Goal: Check status: Check status

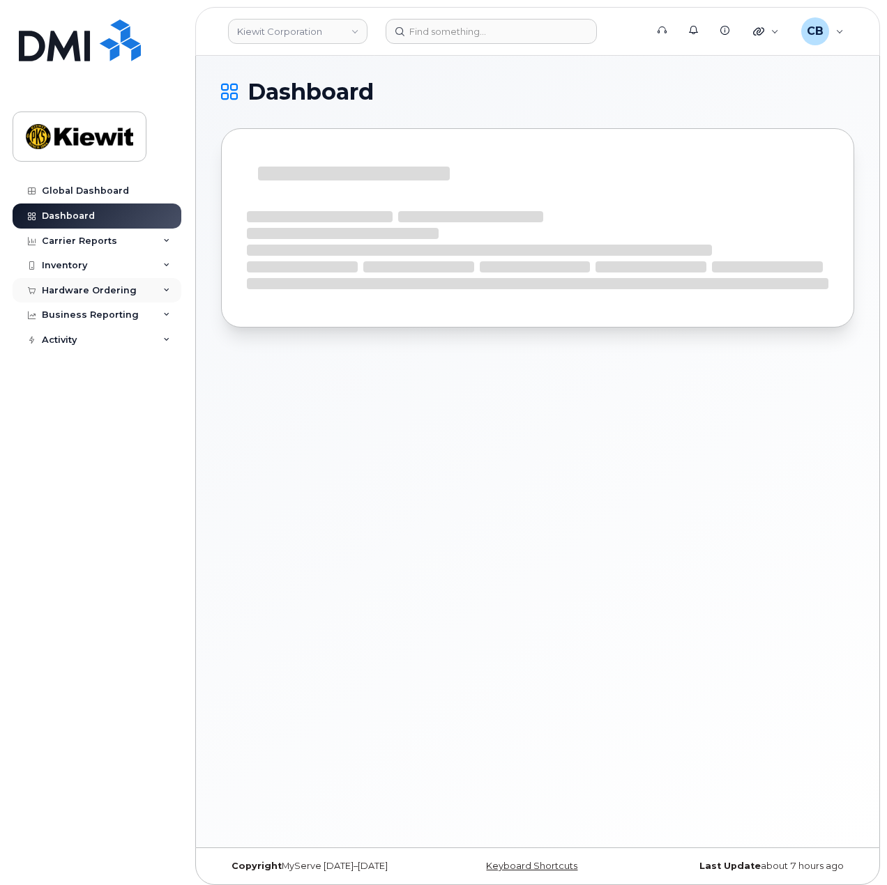
click at [102, 291] on div "Hardware Ordering" at bounding box center [89, 290] width 95 height 11
click at [84, 344] on link "Orders" at bounding box center [109, 343] width 144 height 26
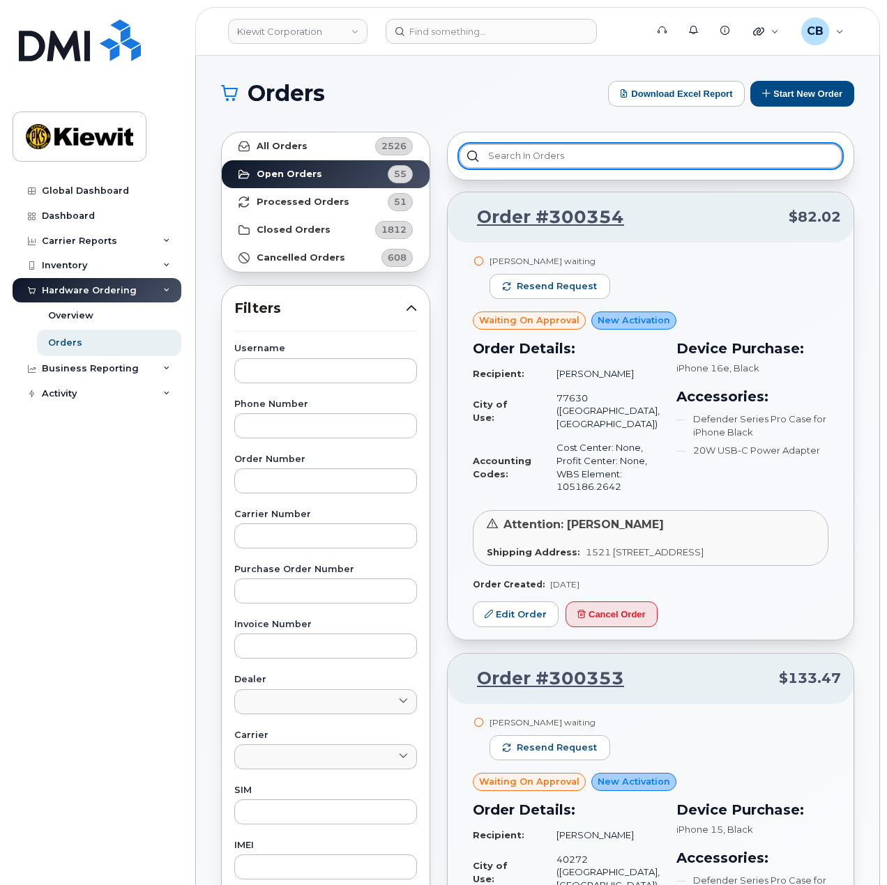
click at [592, 153] on input "text" at bounding box center [650, 156] width 383 height 25
paste input "300036"
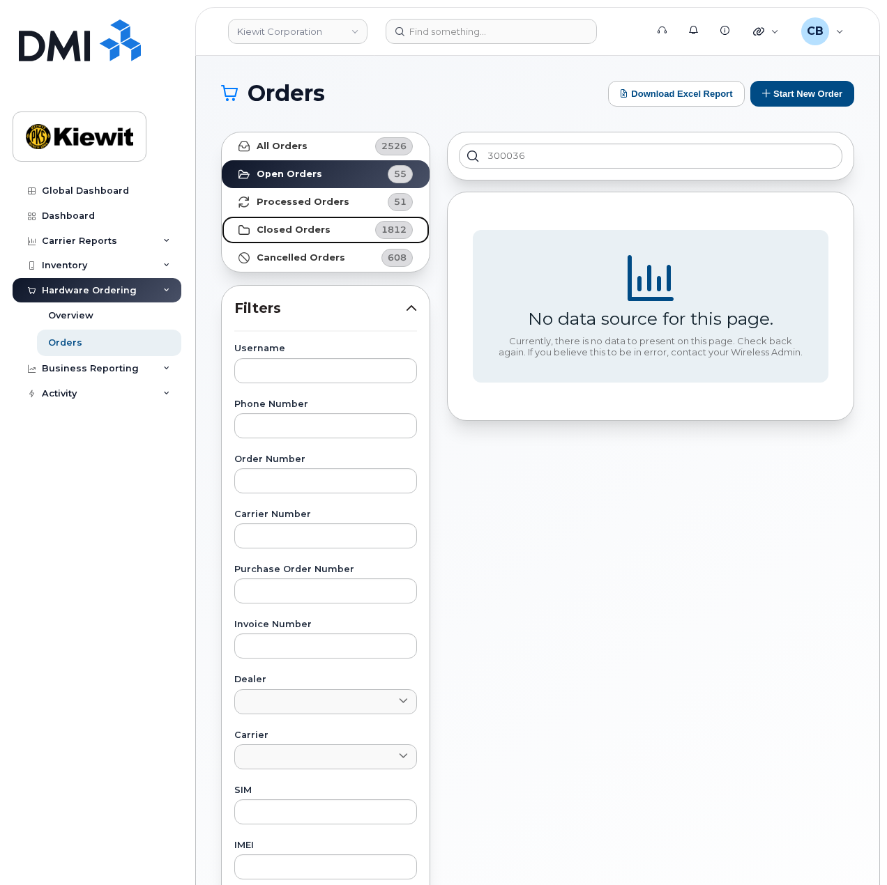
click at [303, 230] on strong "Closed Orders" at bounding box center [294, 230] width 74 height 11
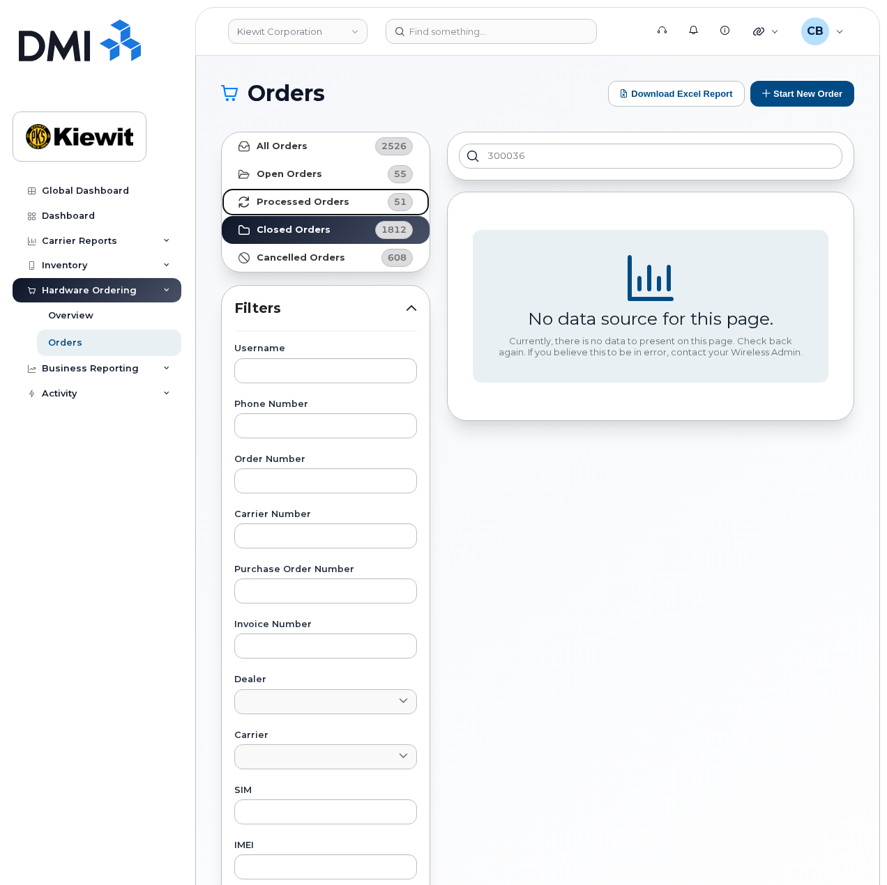
click at [310, 208] on link "Processed Orders 51" at bounding box center [326, 202] width 208 height 28
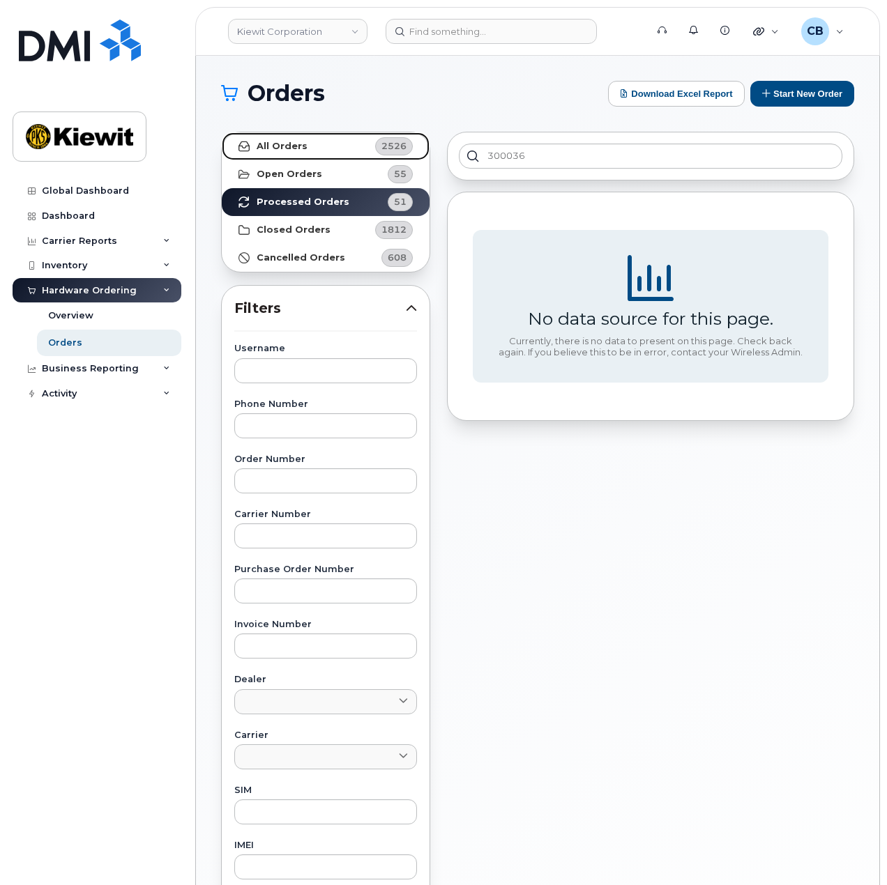
click at [303, 133] on link "All Orders 2526" at bounding box center [326, 146] width 208 height 28
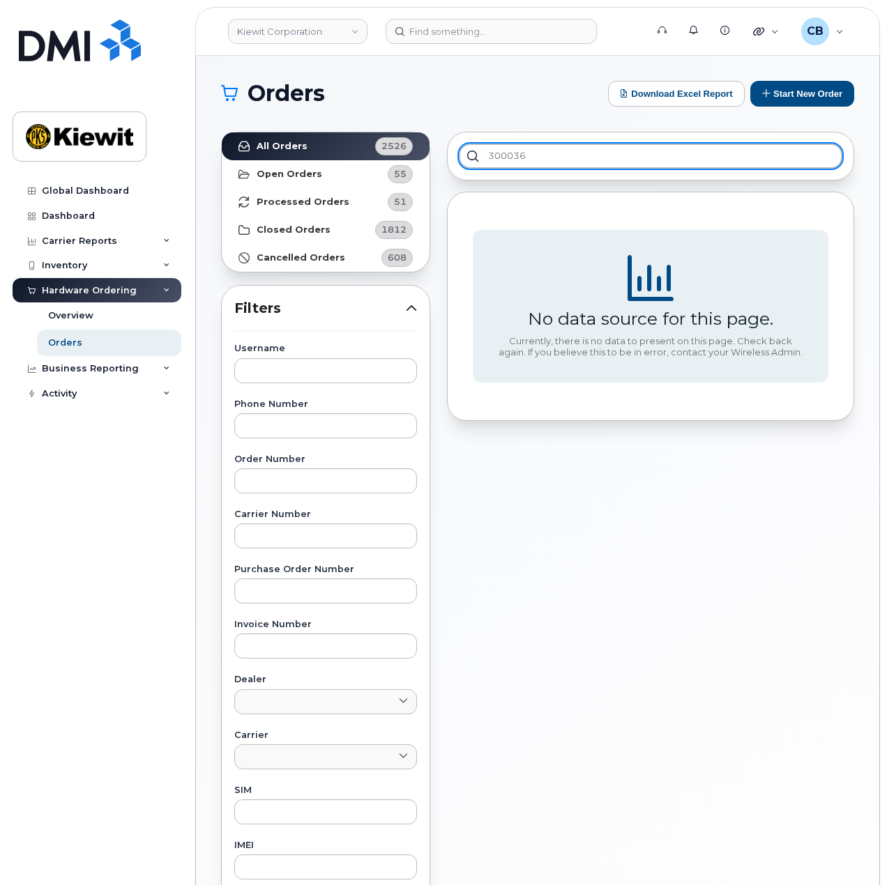
click at [534, 149] on input "300036" at bounding box center [650, 156] width 383 height 25
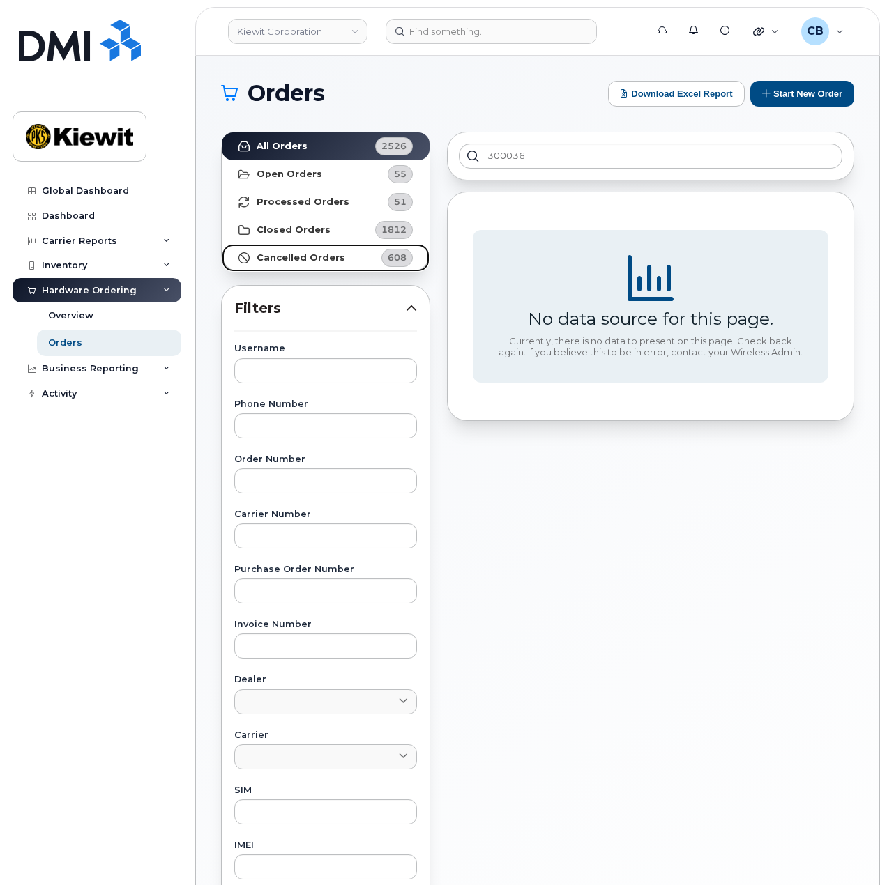
click at [318, 256] on strong "Cancelled Orders" at bounding box center [301, 257] width 89 height 11
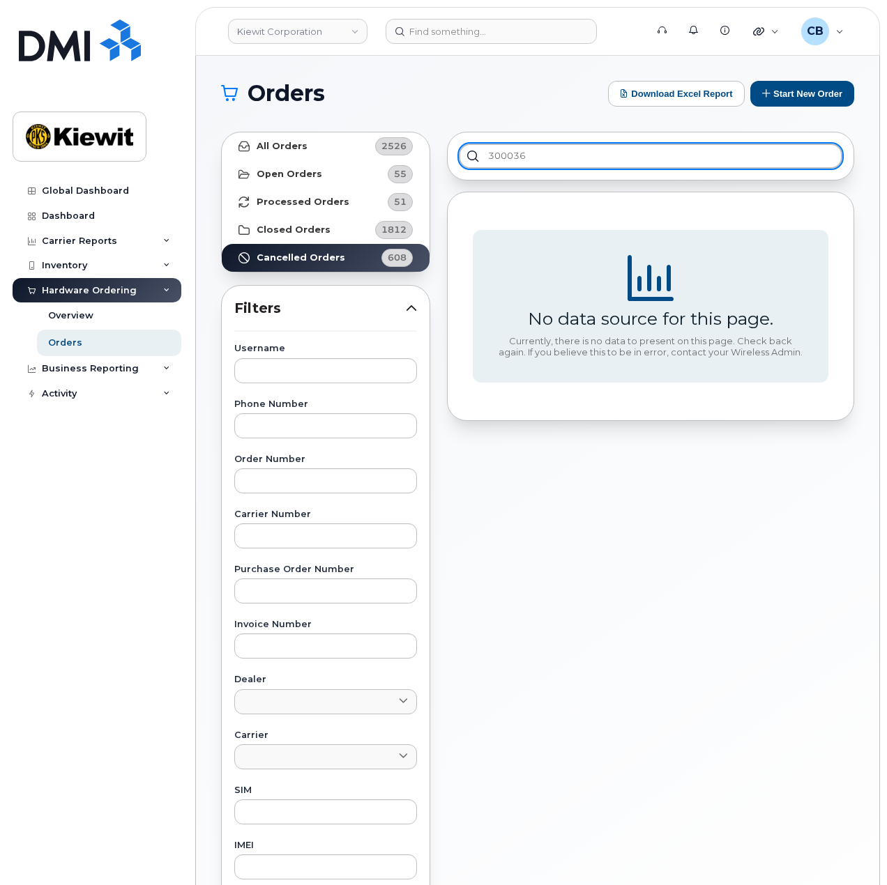
click at [539, 153] on input "300036" at bounding box center [650, 156] width 383 height 25
type input "3000"
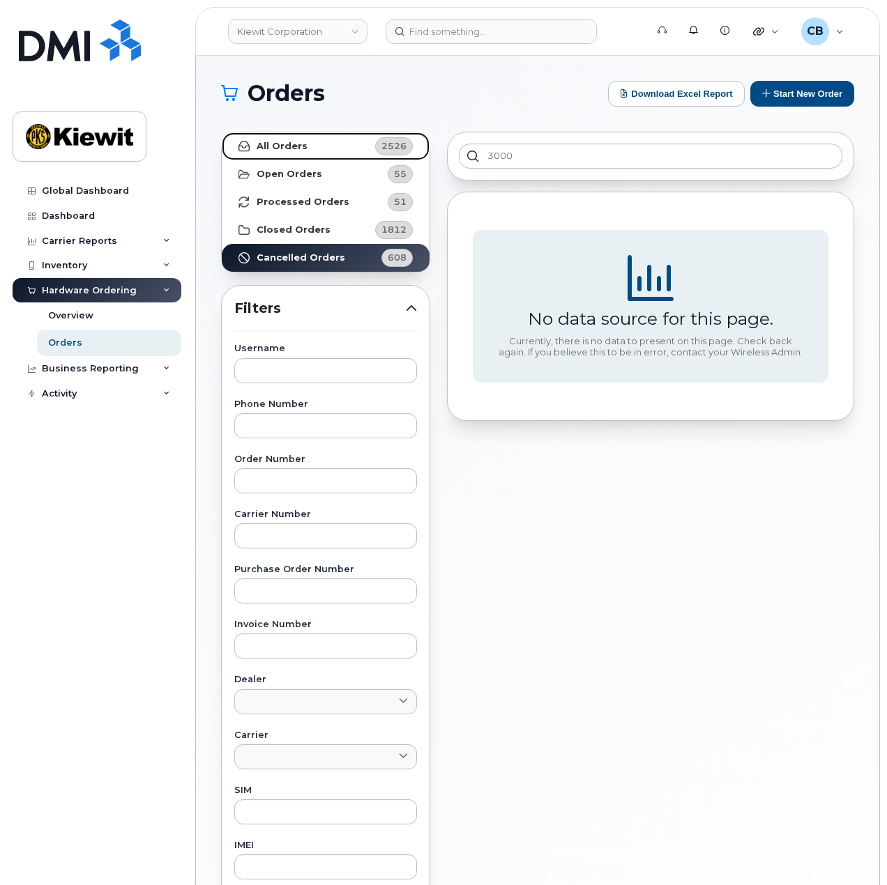
click at [372, 146] on span "2526" at bounding box center [392, 146] width 42 height 18
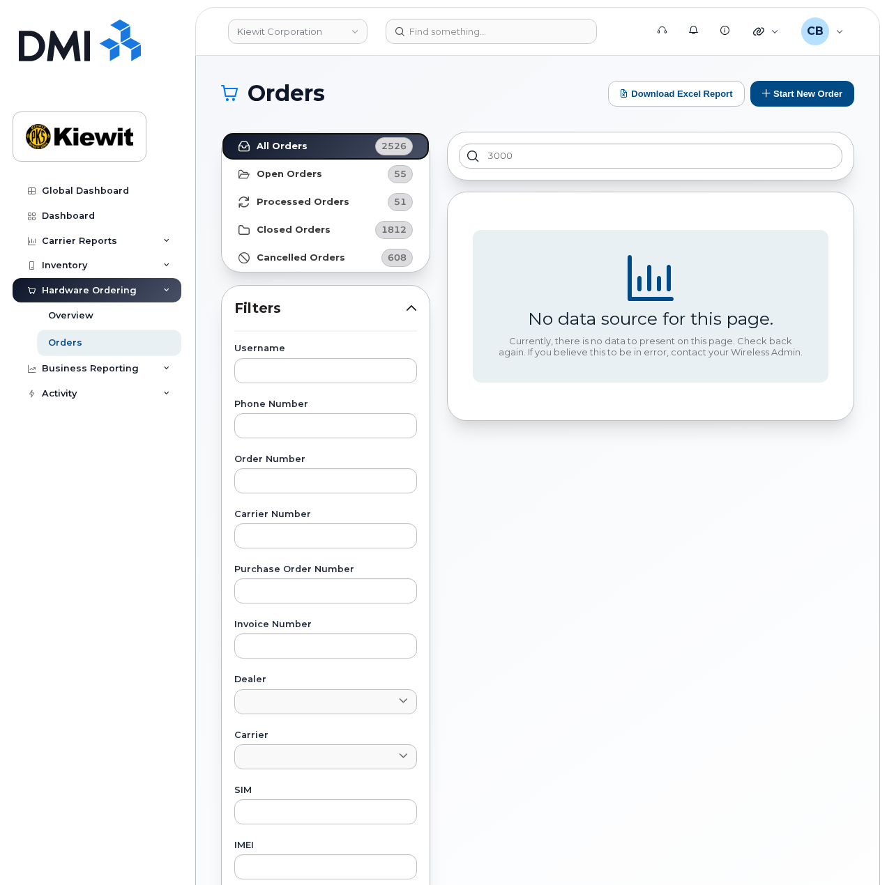
click at [382, 155] on link "All Orders 2526" at bounding box center [326, 146] width 208 height 28
click at [570, 155] on input "3000" at bounding box center [650, 156] width 383 height 25
drag, startPoint x: 549, startPoint y: 158, endPoint x: 477, endPoint y: 152, distance: 72.1
click at [460, 154] on input "3000" at bounding box center [650, 156] width 383 height 25
click at [555, 151] on input "#300036" at bounding box center [650, 156] width 383 height 25
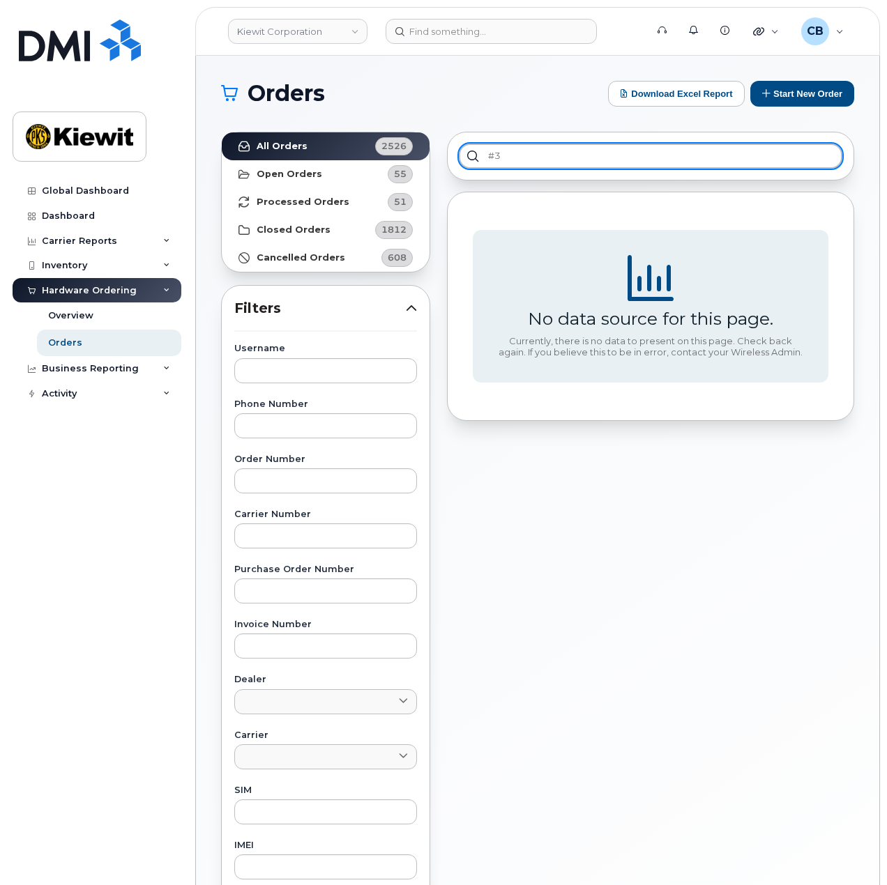
type input "#"
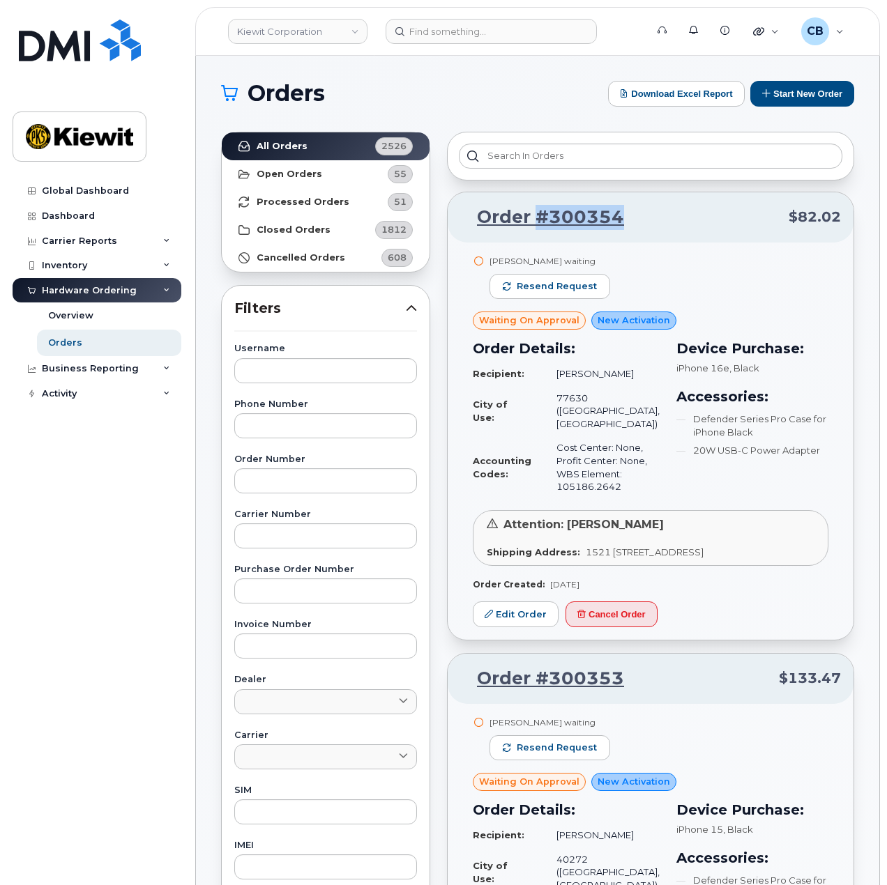
drag, startPoint x: 628, startPoint y: 222, endPoint x: 535, endPoint y: 227, distance: 92.8
click at [535, 227] on p "Order #300354 $82.02" at bounding box center [650, 217] width 381 height 25
copy link "#300354"
click at [552, 156] on input "text" at bounding box center [650, 156] width 383 height 25
paste input "#300354"
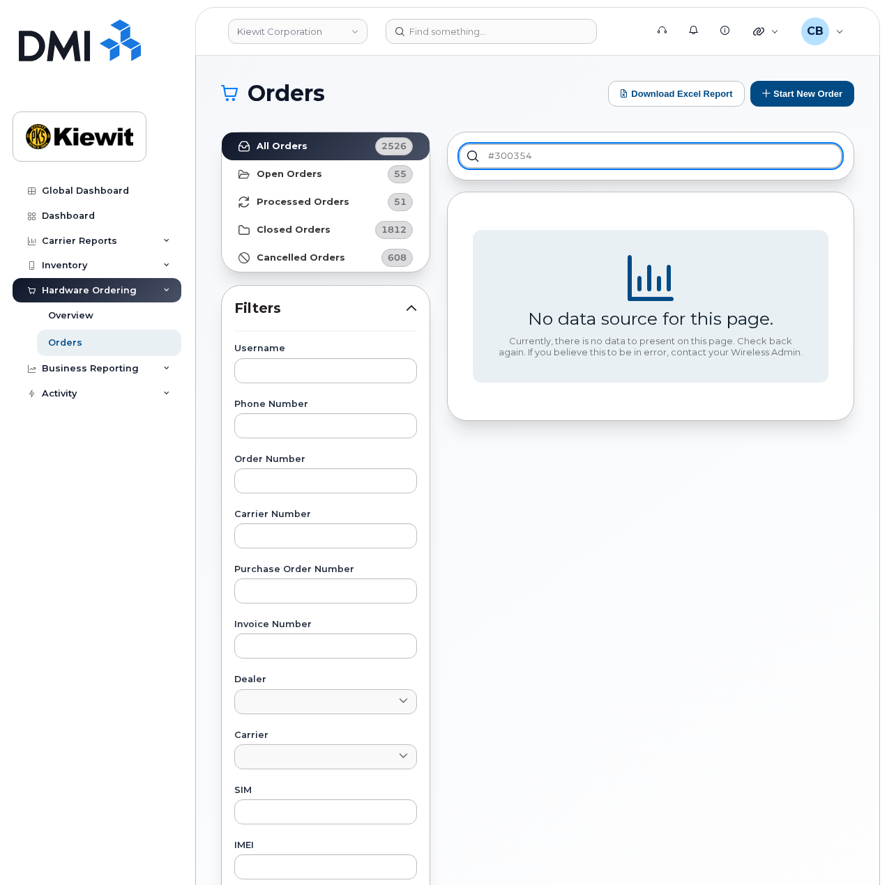
type input "#300354"
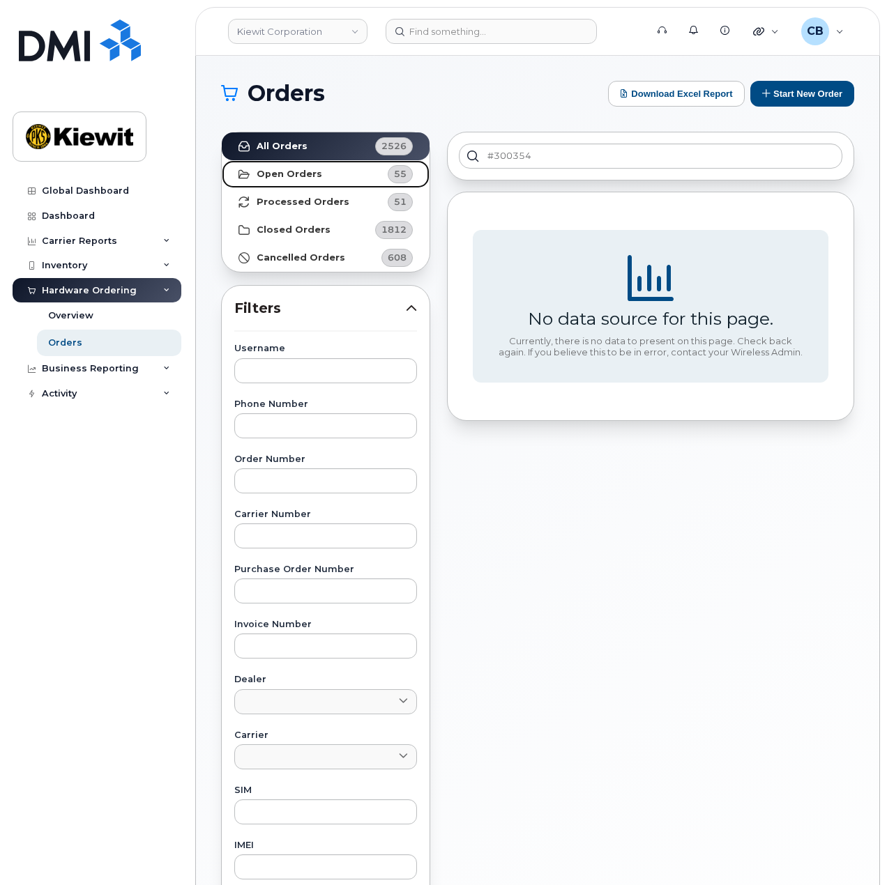
click at [332, 172] on link "Open Orders 55" at bounding box center [326, 174] width 208 height 28
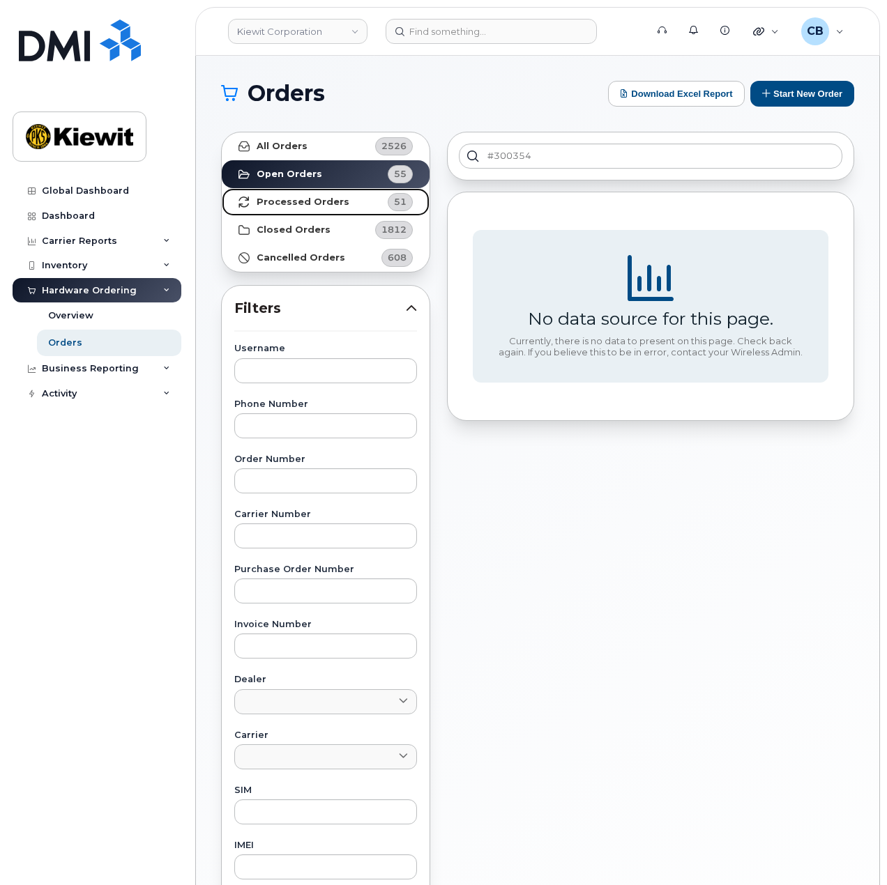
click at [326, 197] on strong "Processed Orders" at bounding box center [303, 202] width 93 height 11
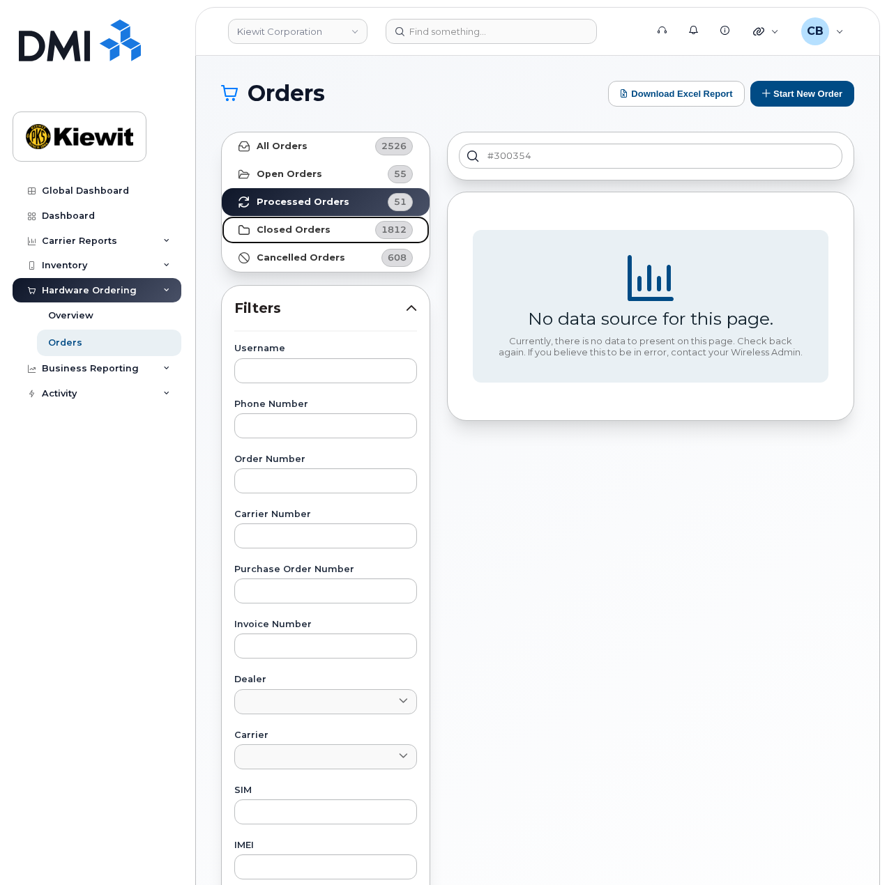
click at [319, 221] on link "Closed Orders 1812" at bounding box center [326, 230] width 208 height 28
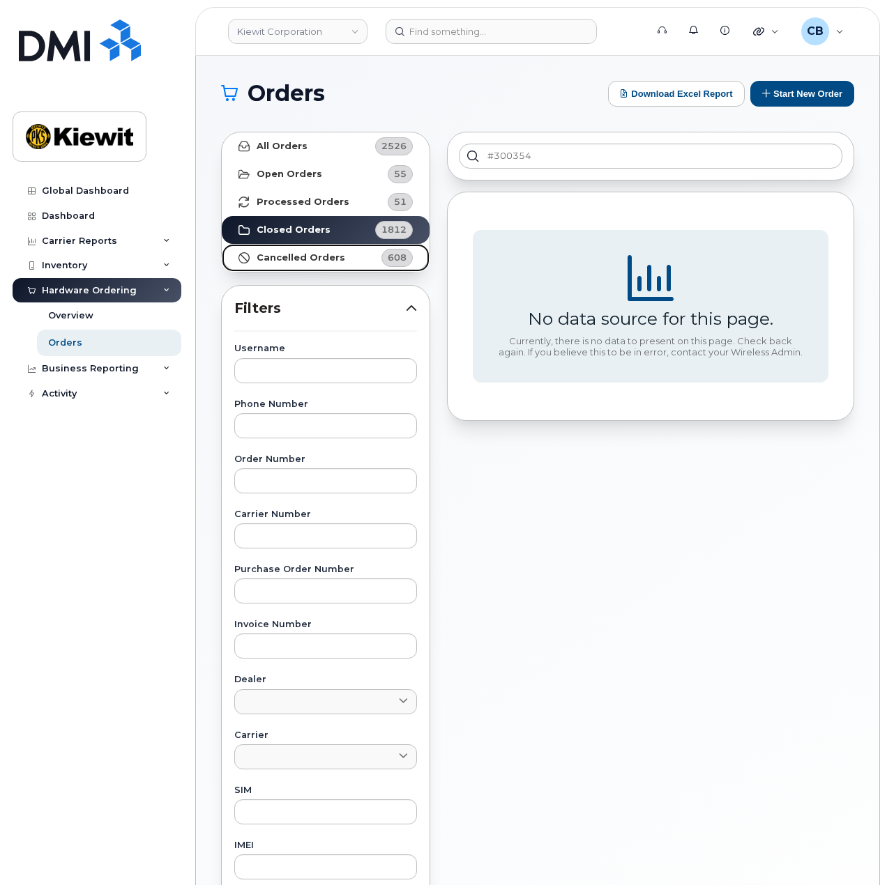
click at [326, 256] on strong "Cancelled Orders" at bounding box center [301, 257] width 89 height 11
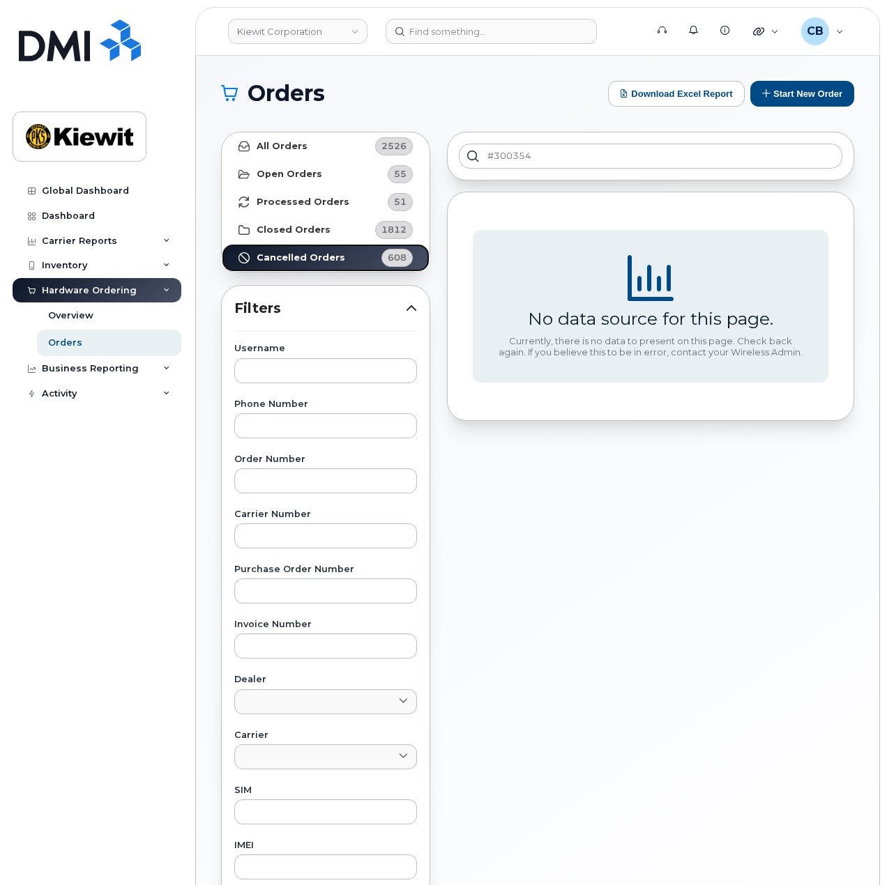
click at [326, 256] on strong "Cancelled Orders" at bounding box center [301, 257] width 89 height 11
drag, startPoint x: 535, startPoint y: 152, endPoint x: 489, endPoint y: 153, distance: 46.0
click at [489, 153] on input "#300354" at bounding box center [650, 156] width 383 height 25
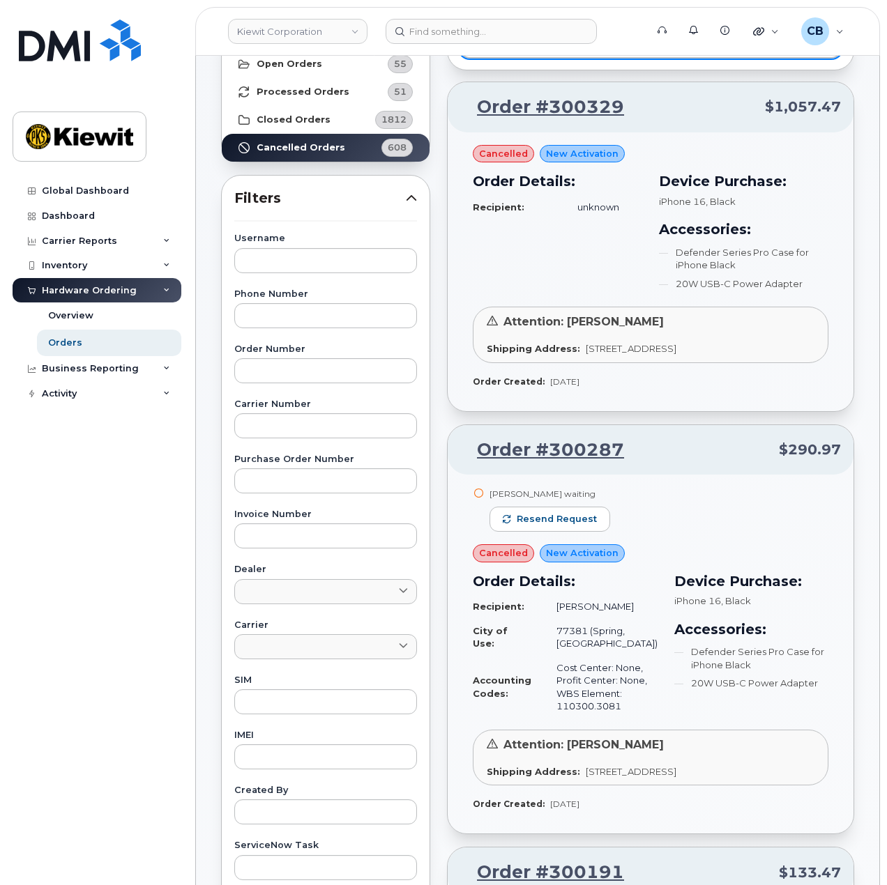
scroll to position [209, 0]
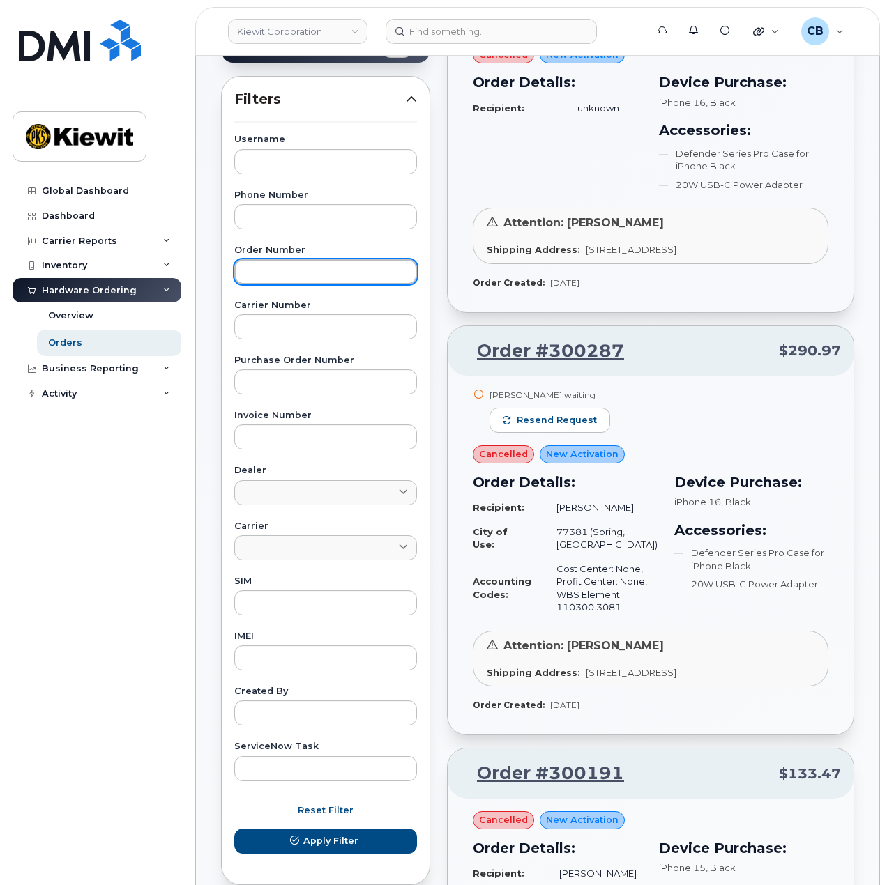
click at [312, 275] on input "text" at bounding box center [325, 271] width 183 height 25
paste input "#300354"
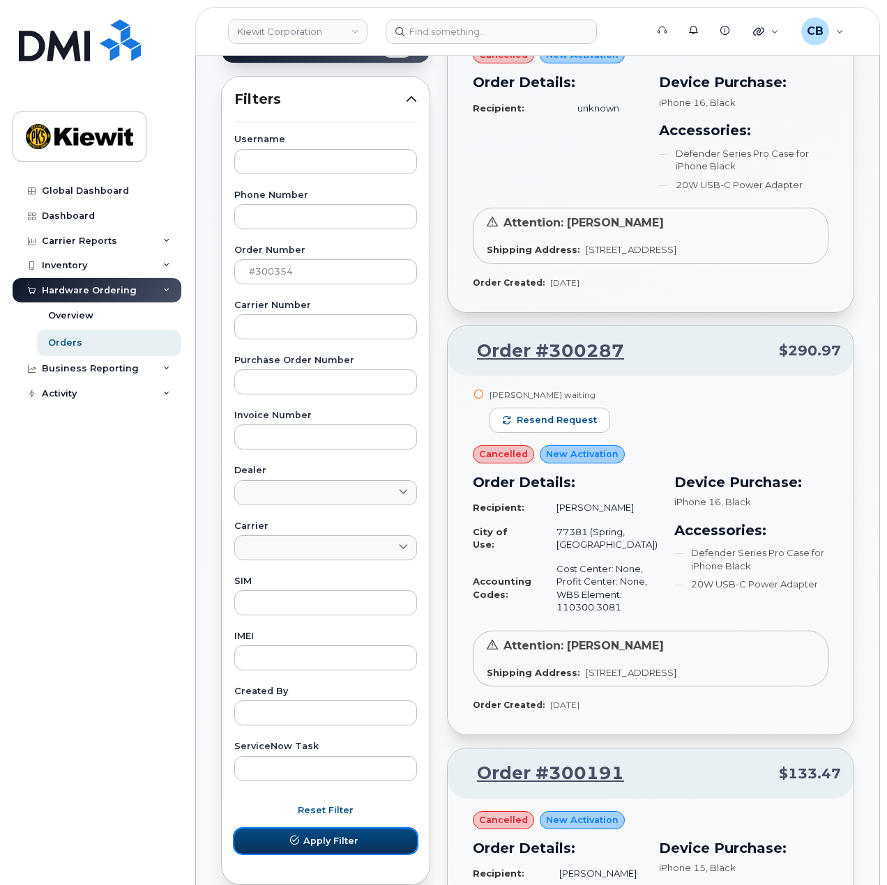
click at [340, 844] on span "Apply Filter" at bounding box center [330, 841] width 55 height 13
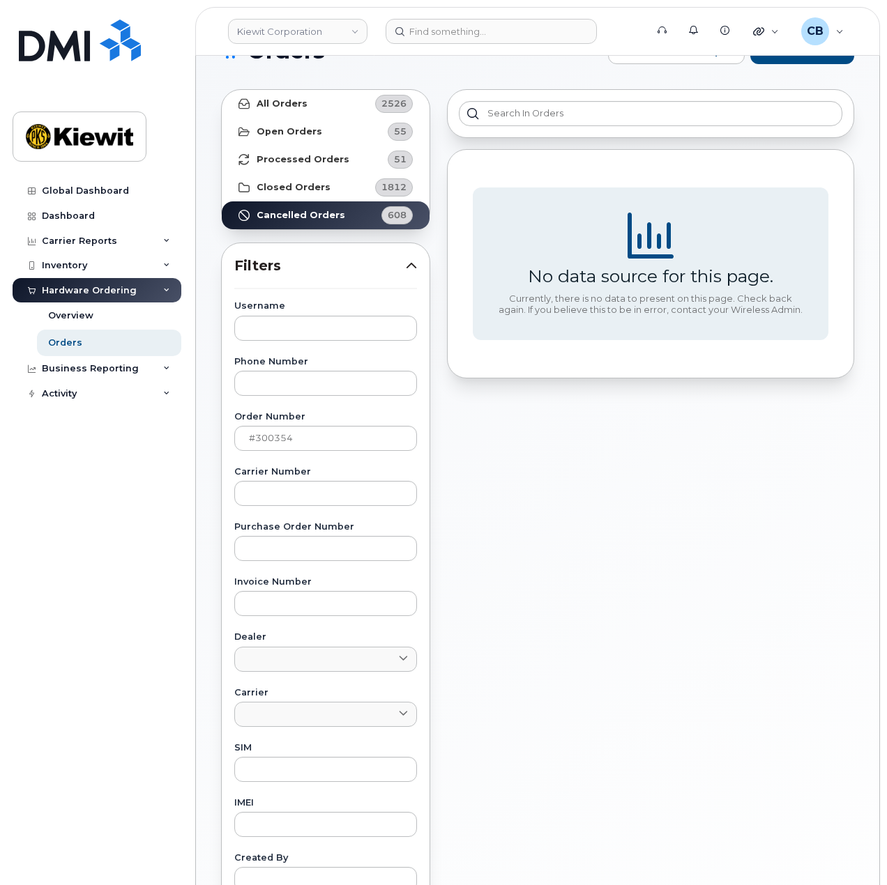
scroll to position [0, 0]
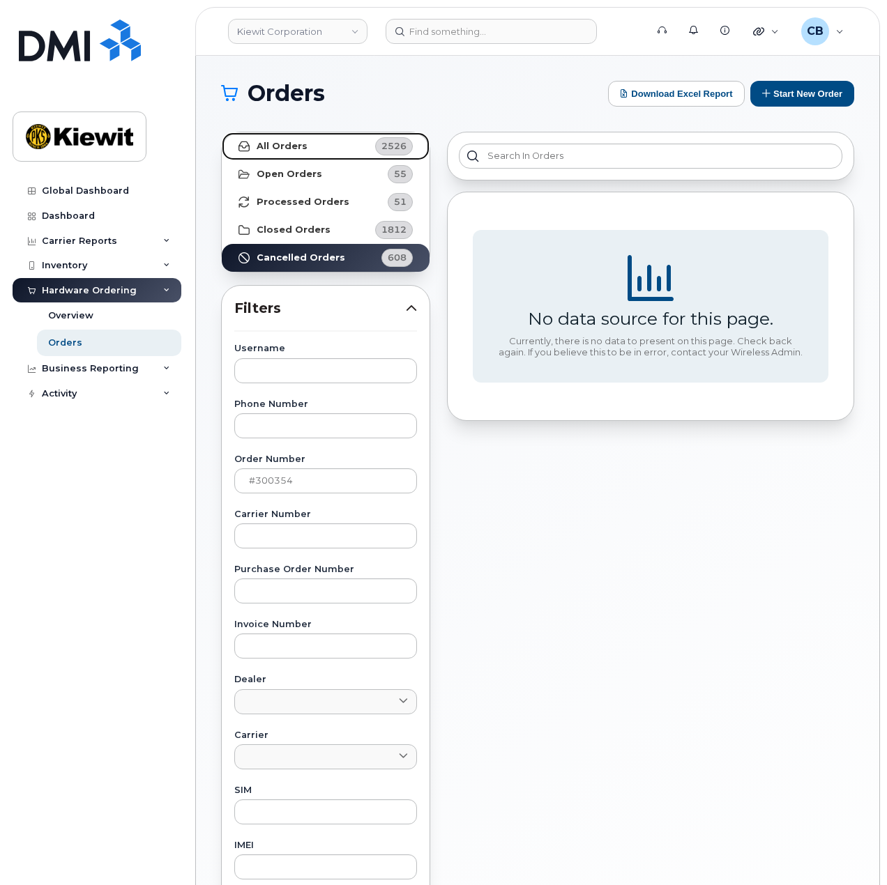
click at [286, 154] on link "All Orders 2526" at bounding box center [326, 146] width 208 height 28
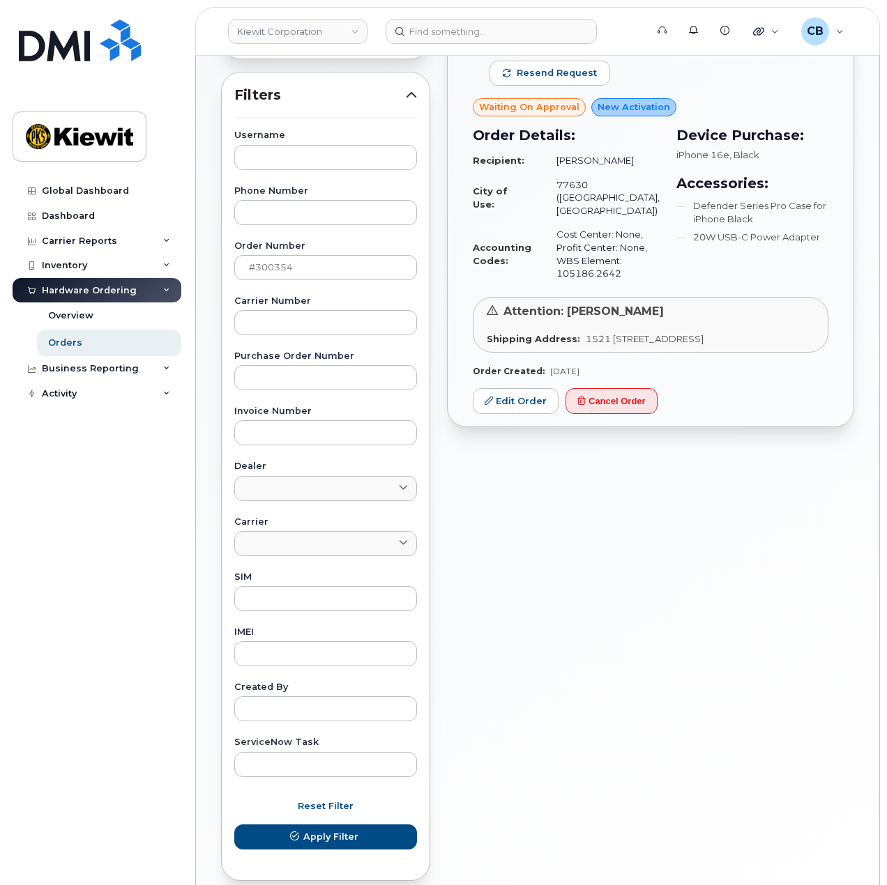
scroll to position [277, 0]
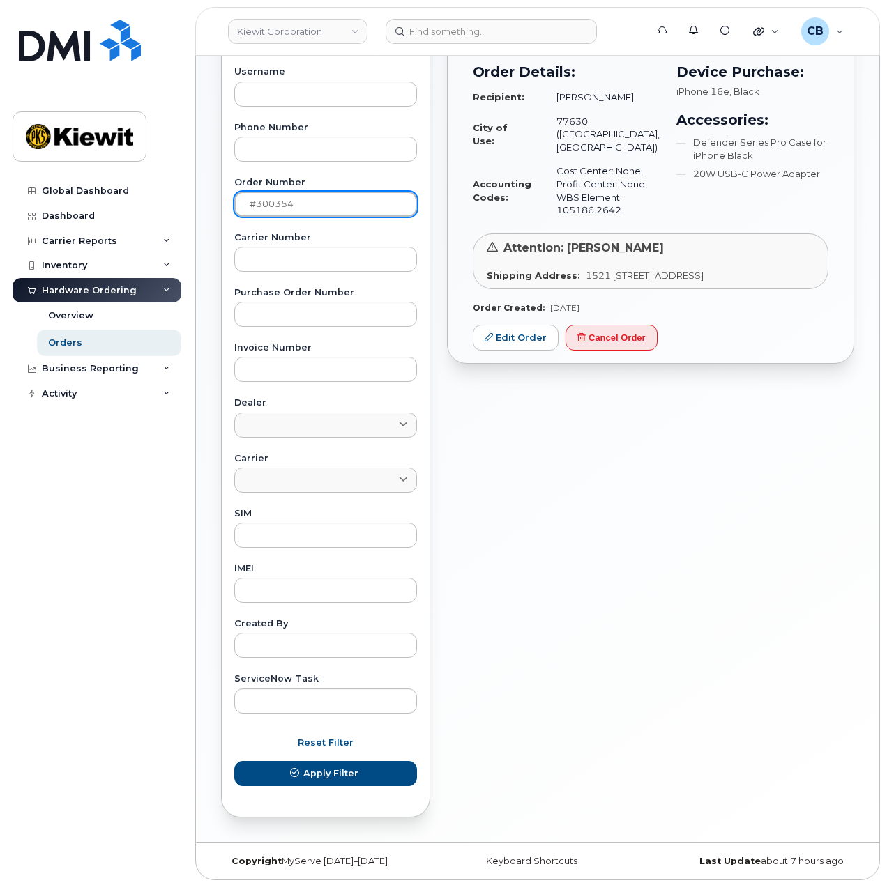
drag, startPoint x: 295, startPoint y: 203, endPoint x: 226, endPoint y: 213, distance: 69.8
click at [208, 205] on div "Orders Download Excel Report Start New Order All Orders 2526 Open Orders 55 Pro…" at bounding box center [537, 311] width 683 height 1064
paste input "300036"
type input "300036"
click at [234, 761] on button "Apply Filter" at bounding box center [325, 773] width 183 height 25
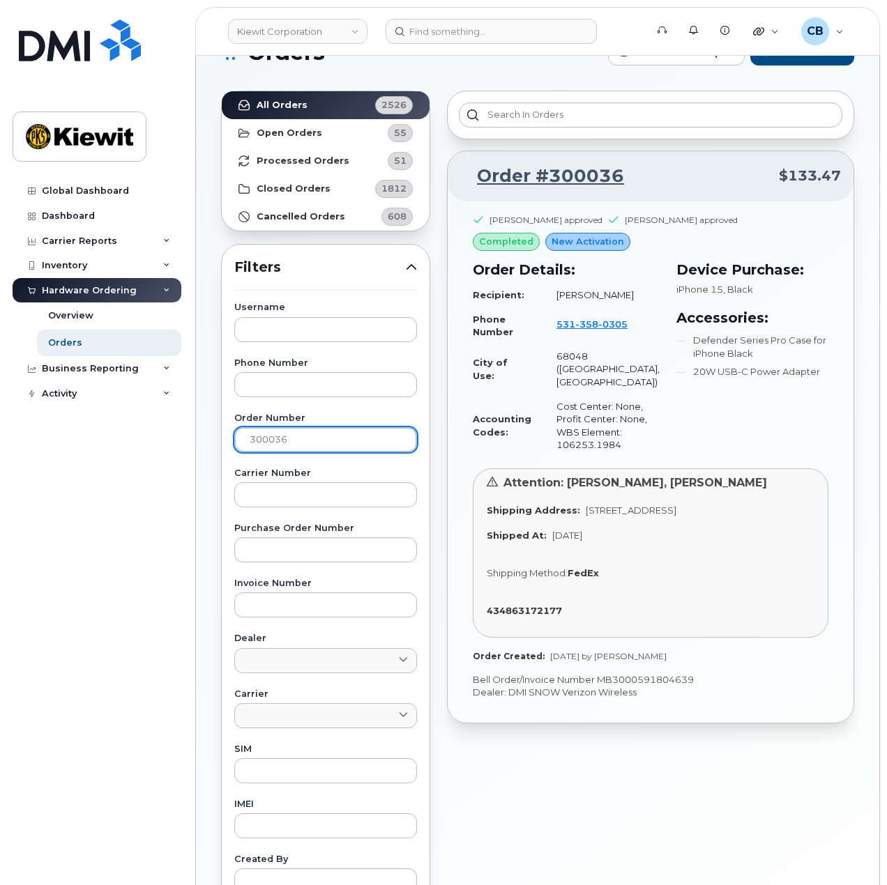
scroll to position [0, 0]
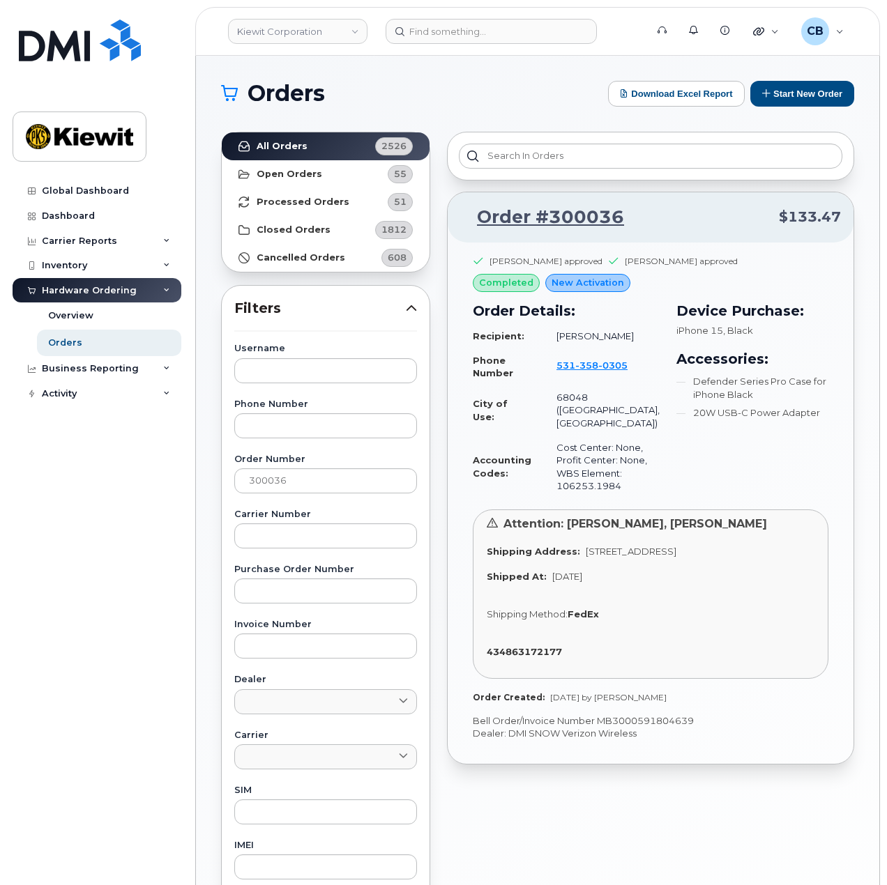
click at [608, 330] on td "Thomas Cannon" at bounding box center [602, 336] width 116 height 24
copy td "Thomas Cannon"
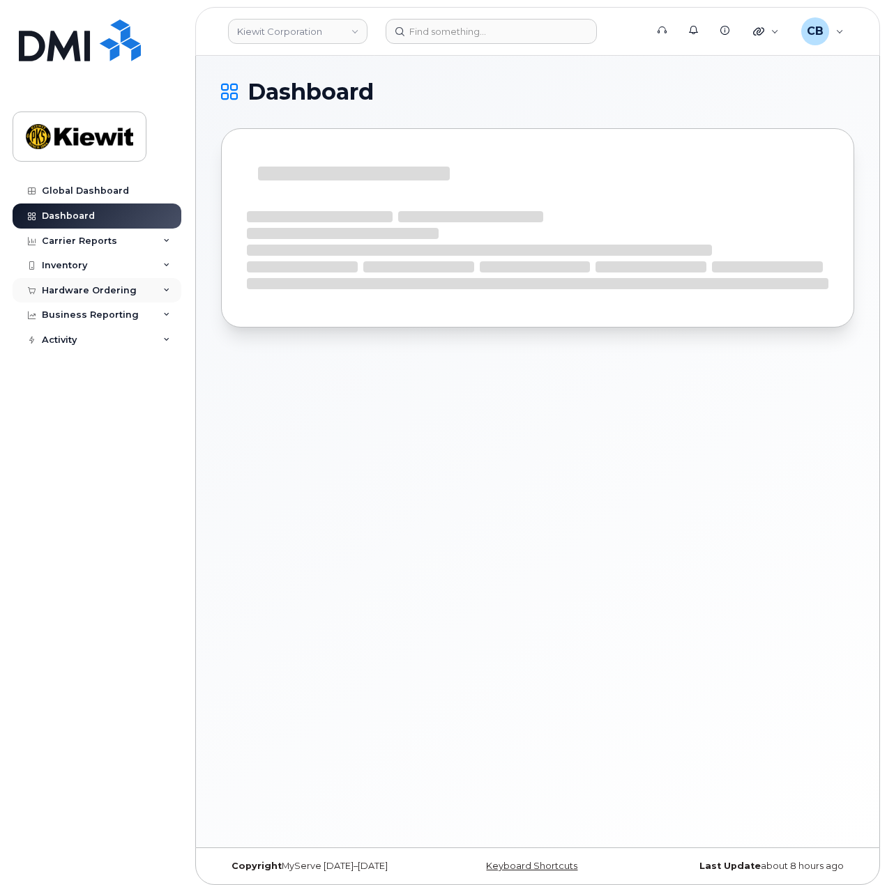
click at [109, 286] on div "Hardware Ordering" at bounding box center [89, 290] width 95 height 11
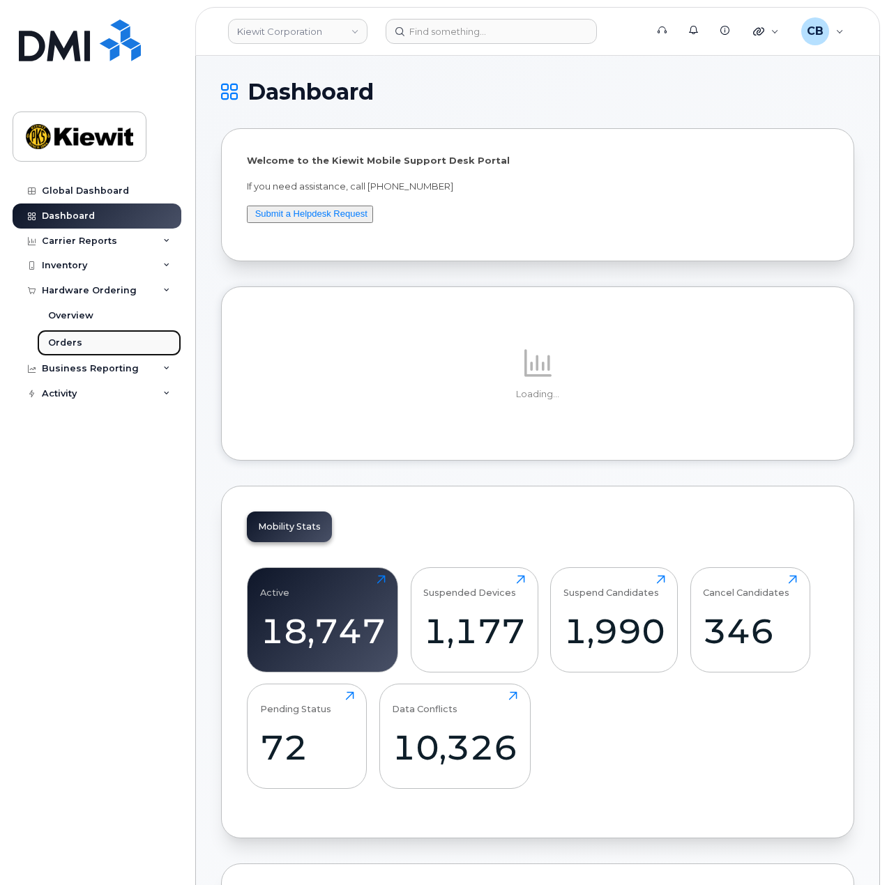
click at [86, 340] on link "Orders" at bounding box center [109, 343] width 144 height 26
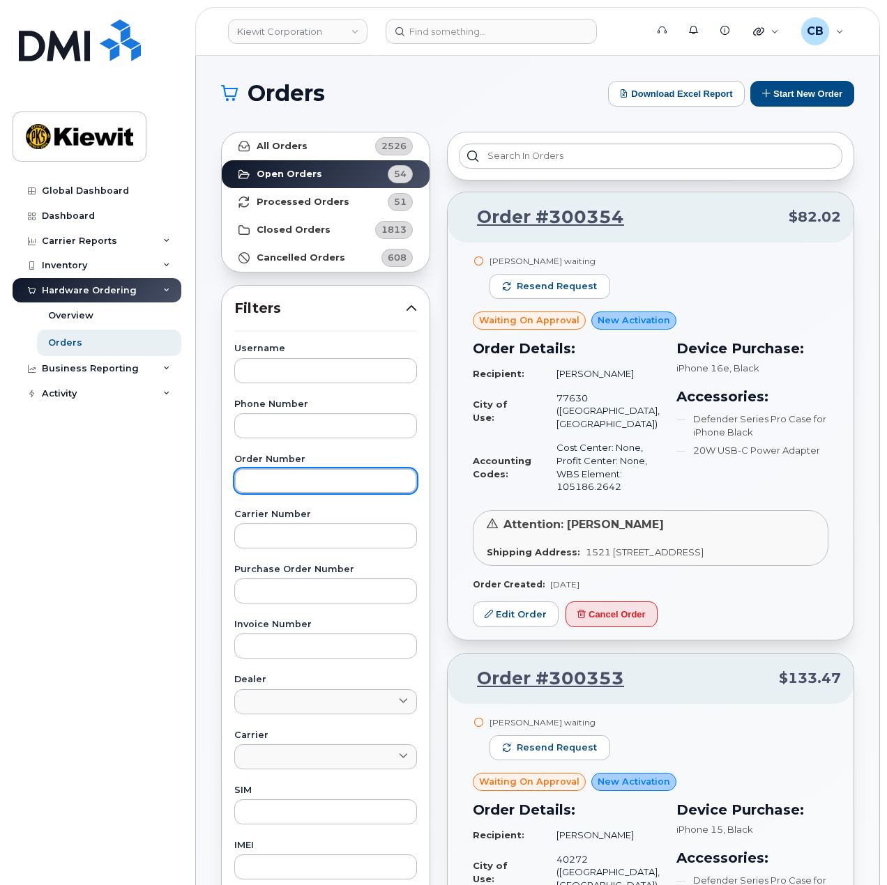
click at [285, 479] on input "text" at bounding box center [325, 481] width 183 height 25
paste input "300018"
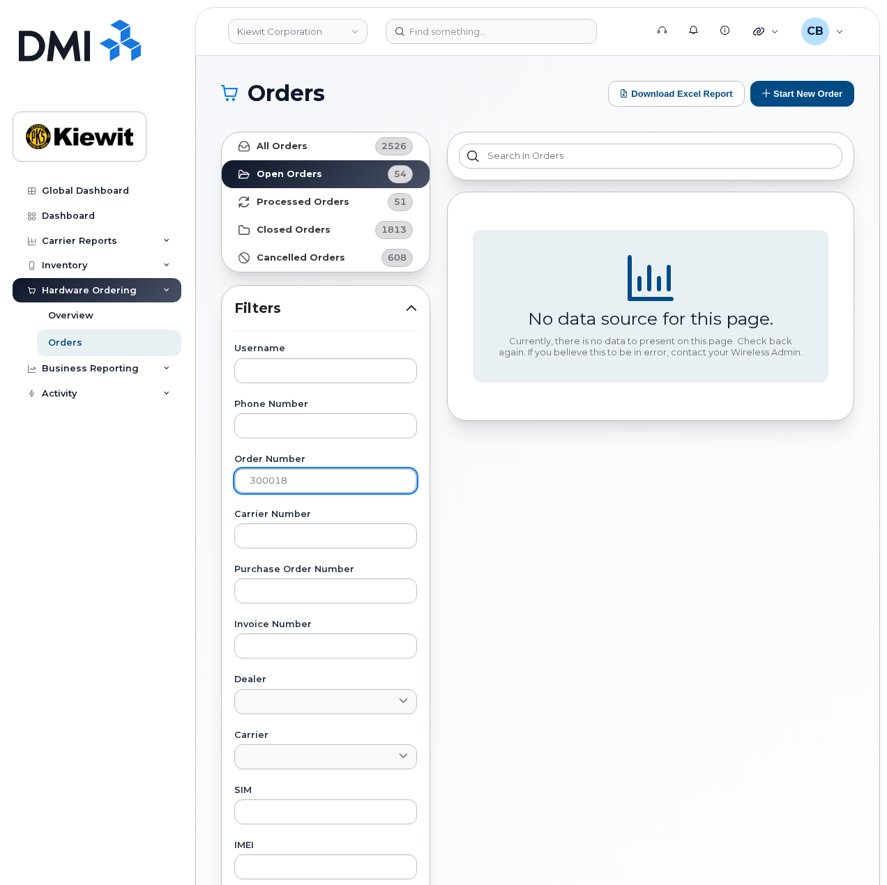
type input "300018"
click at [248, 480] on input "300018" at bounding box center [325, 481] width 183 height 25
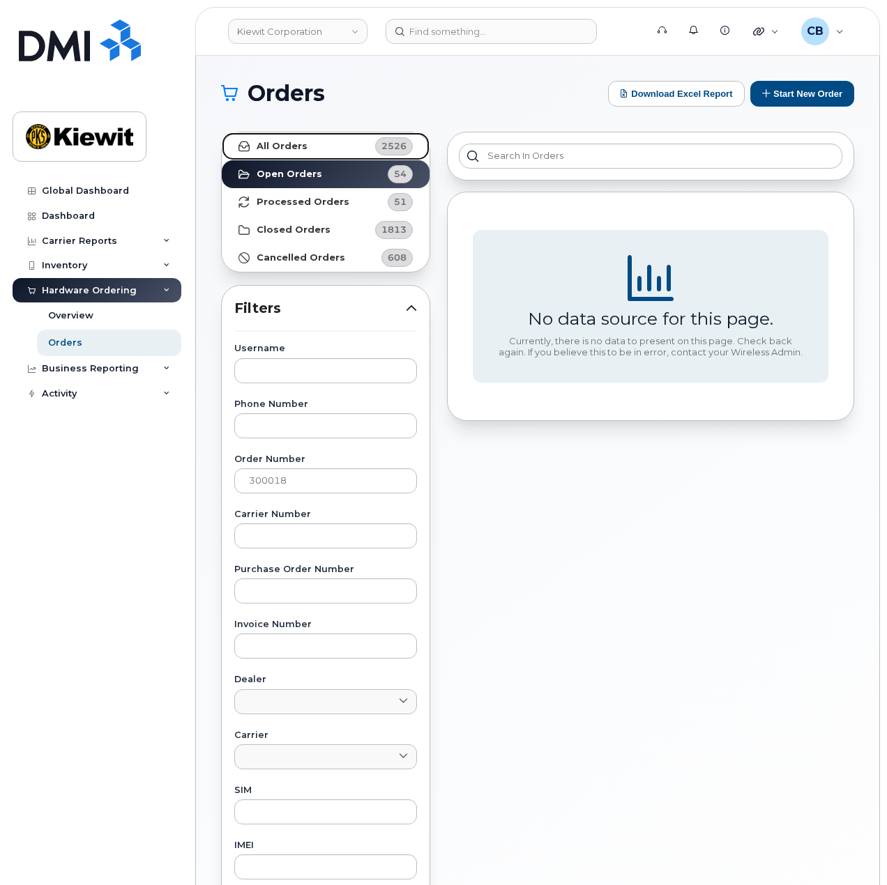
click at [289, 150] on strong "All Orders" at bounding box center [282, 146] width 51 height 11
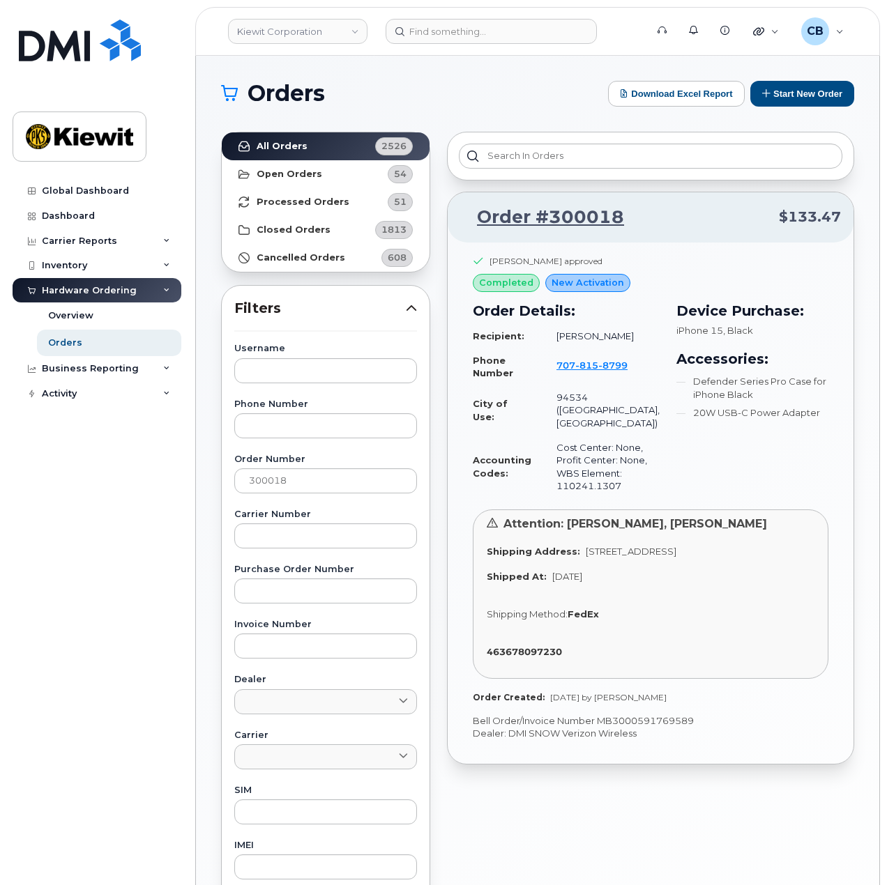
click at [855, 453] on div "Order #300018 $133.47 Brian Gardner approved completed New Activation Order Det…" at bounding box center [651, 613] width 424 height 980
click at [597, 215] on link "Order #300018" at bounding box center [542, 217] width 164 height 25
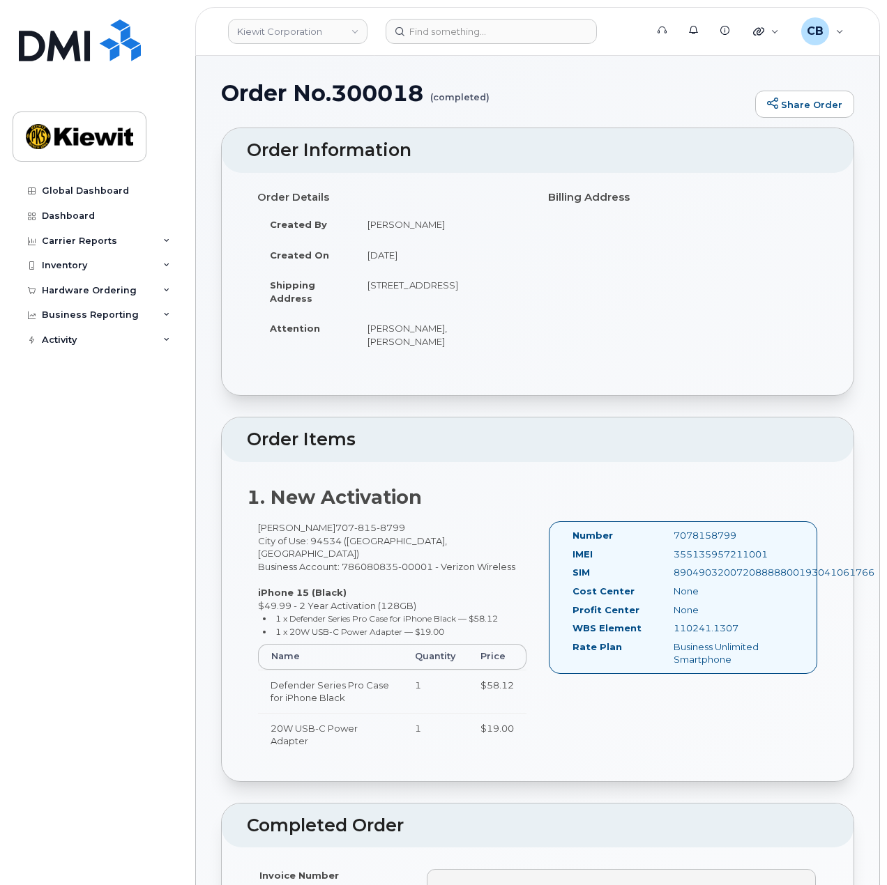
click at [176, 432] on div "Global Dashboard Dashboard Carrier Reports Monthly Billing Data Daily Data Pool…" at bounding box center [99, 521] width 172 height 686
